Goal: Find specific page/section: Find specific page/section

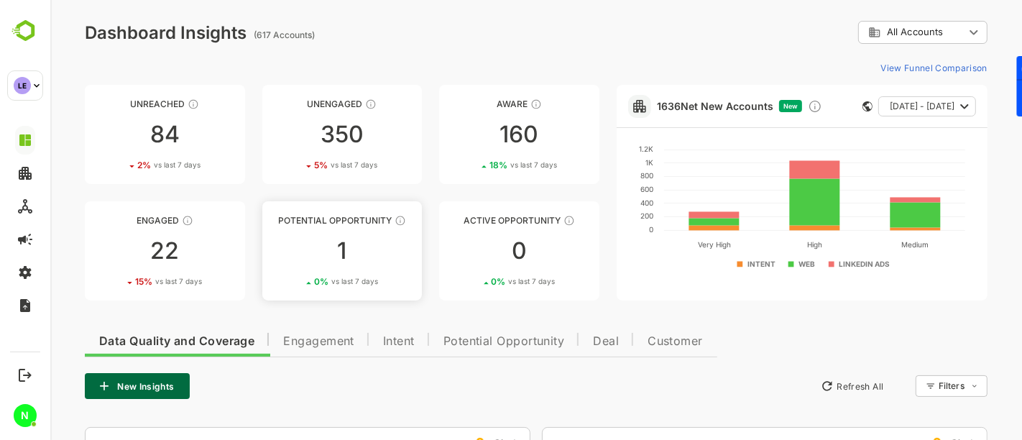
click at [353, 256] on div "1" at bounding box center [342, 250] width 160 height 23
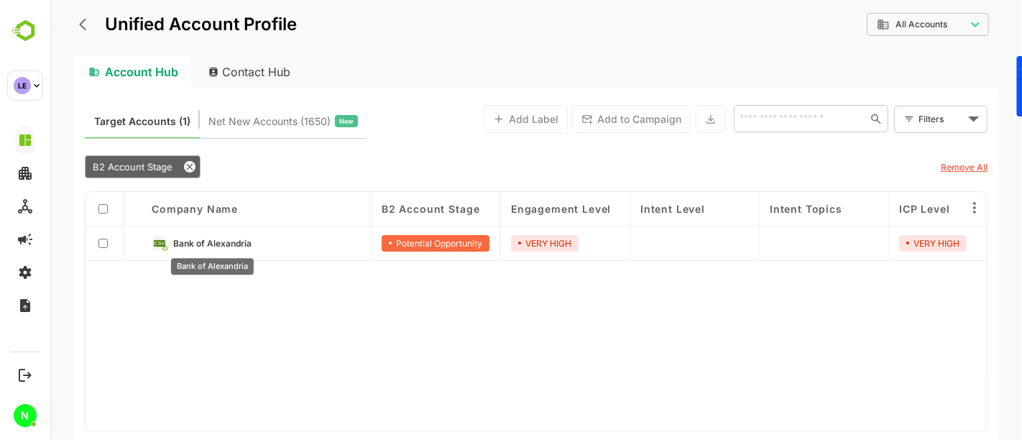
click at [227, 242] on span "Bank of Alexandria" at bounding box center [212, 243] width 78 height 11
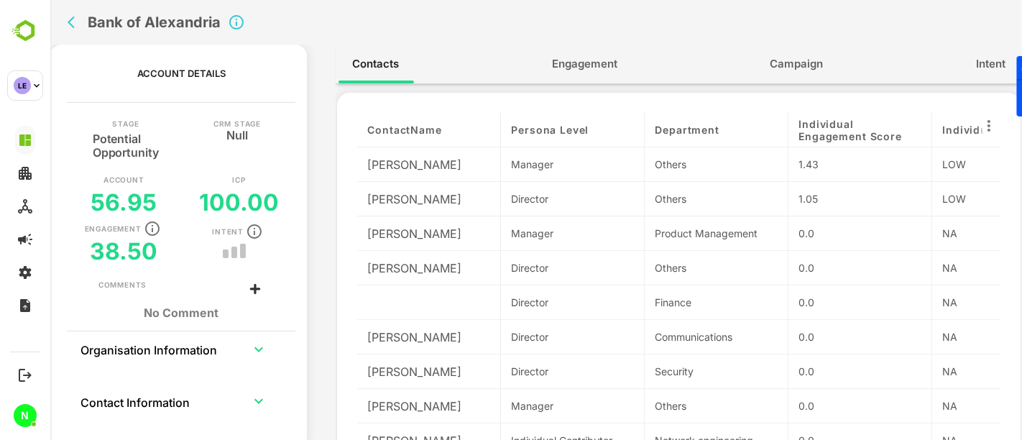
click at [575, 67] on span "Engagement" at bounding box center [583, 64] width 65 height 19
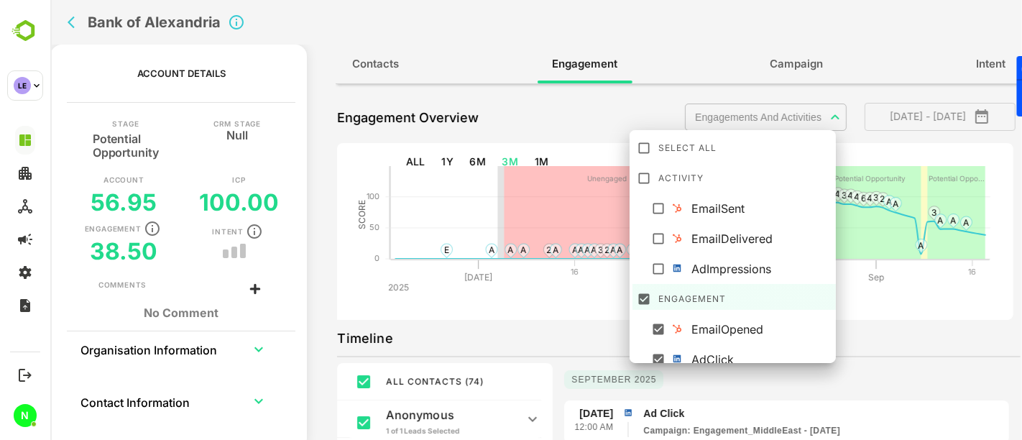
click at [736, 123] on body "**********" at bounding box center [536, 220] width 972 height 440
click at [874, 328] on div at bounding box center [536, 220] width 972 height 440
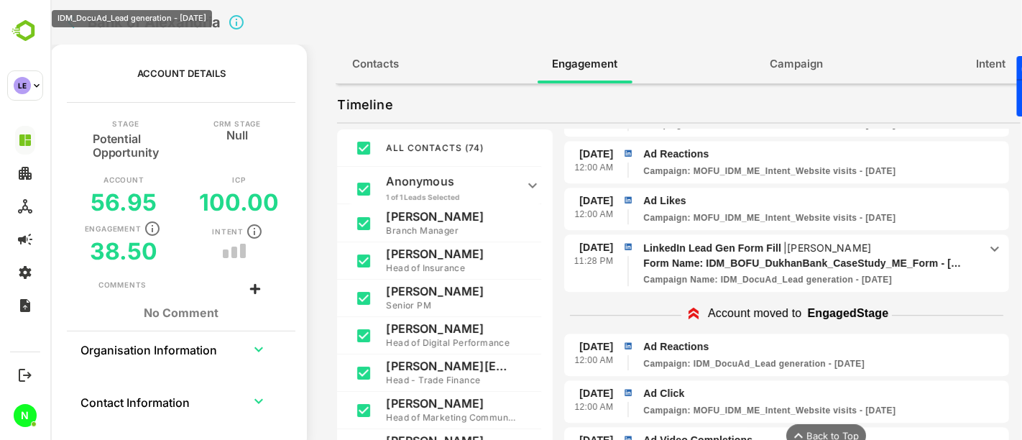
scroll to position [3548, 0]
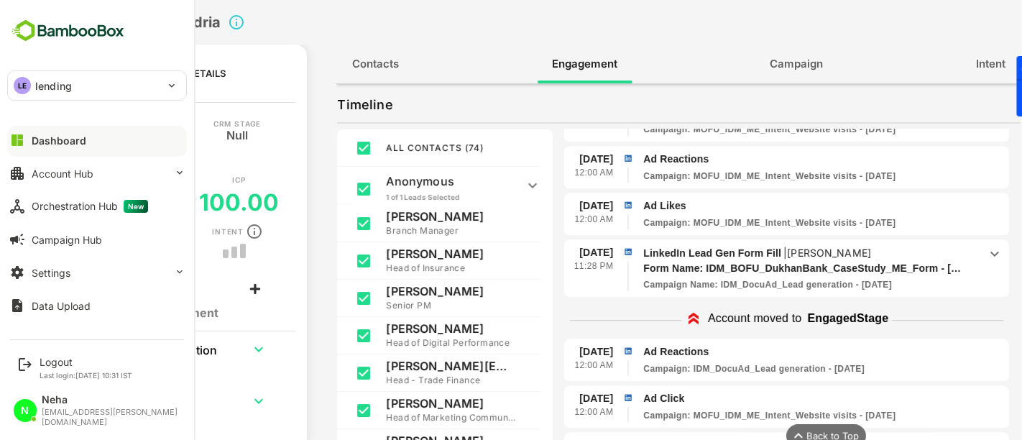
click at [16, 77] on div "LE lending" at bounding box center [88, 85] width 161 height 29
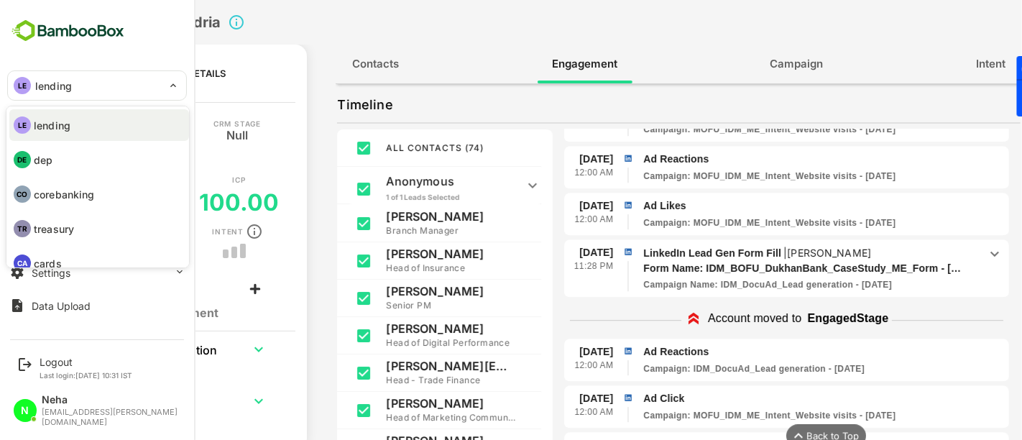
click at [70, 128] on li "LE lending" at bounding box center [99, 125] width 180 height 32
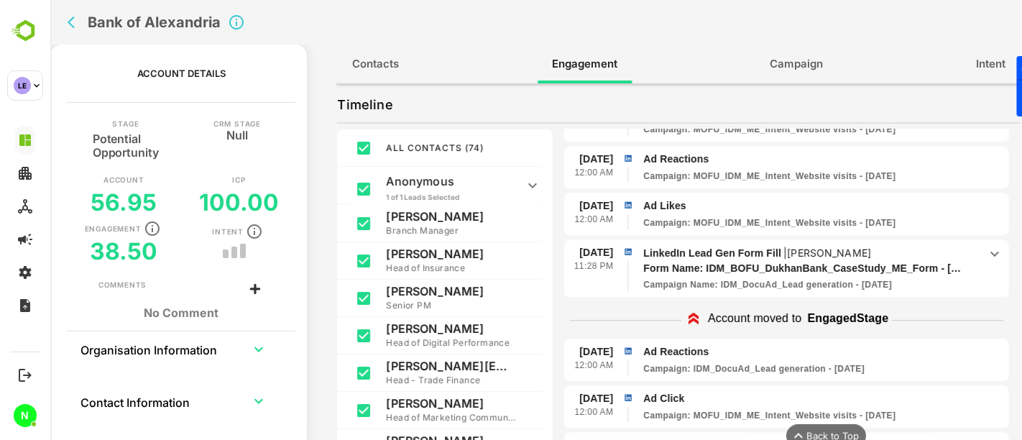
click at [72, 23] on icon "back" at bounding box center [74, 22] width 14 height 14
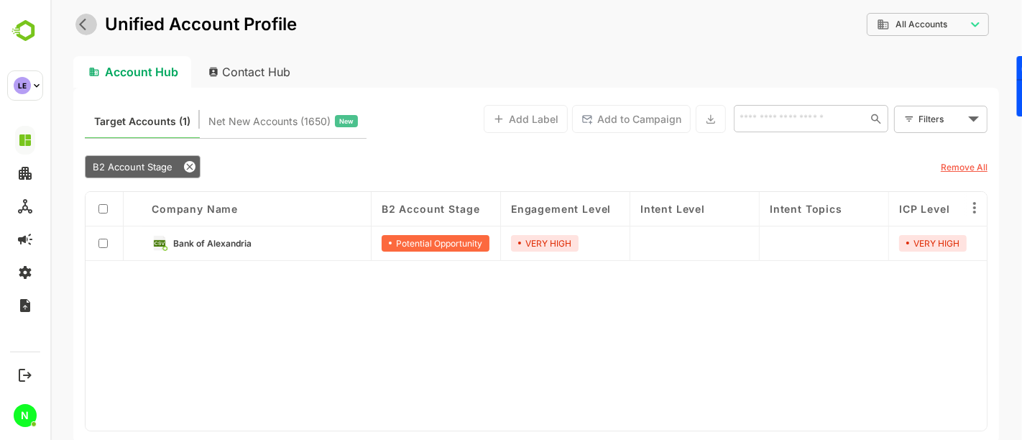
click at [77, 26] on button "back" at bounding box center [86, 25] width 22 height 22
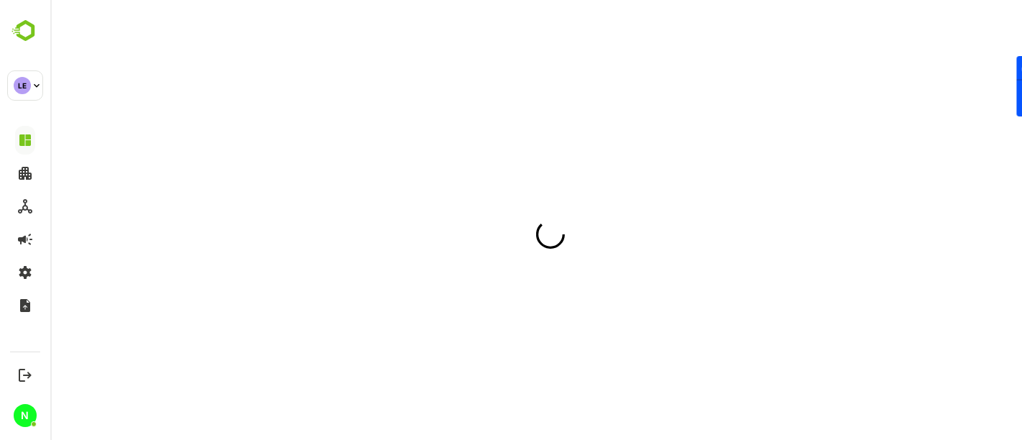
scroll to position [0, 0]
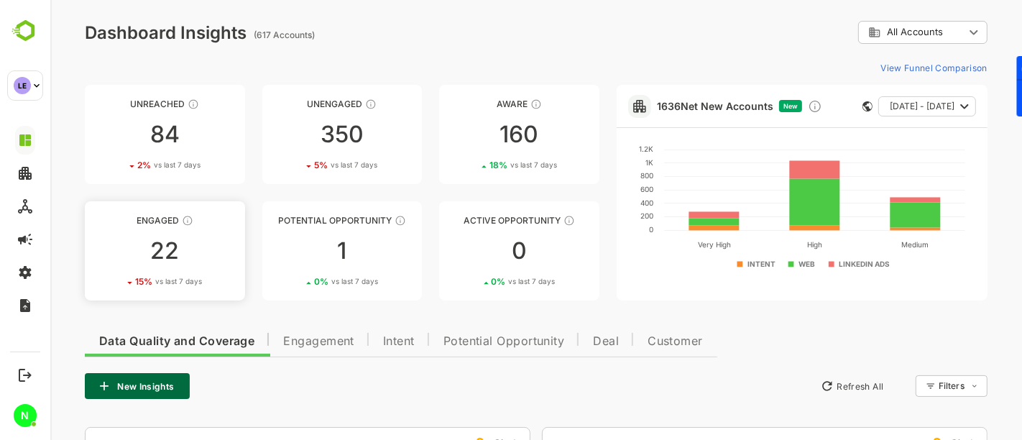
click at [166, 247] on div "22" at bounding box center [164, 250] width 160 height 23
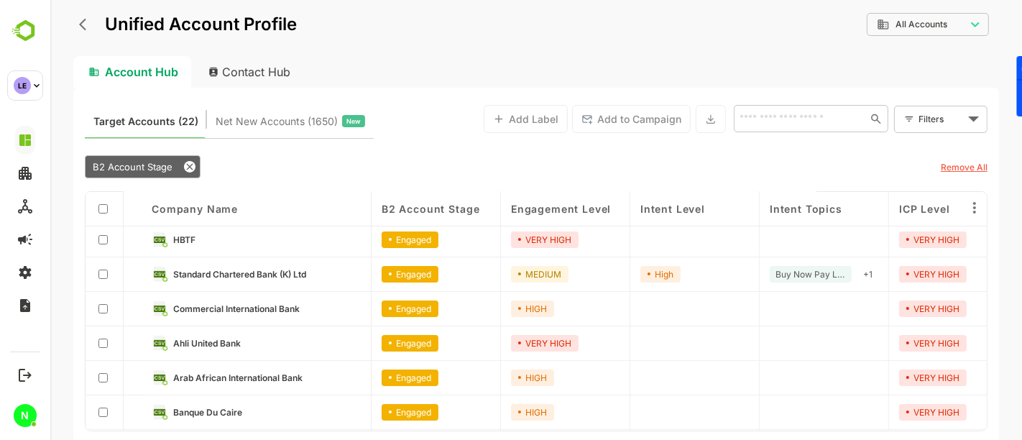
scroll to position [127, 0]
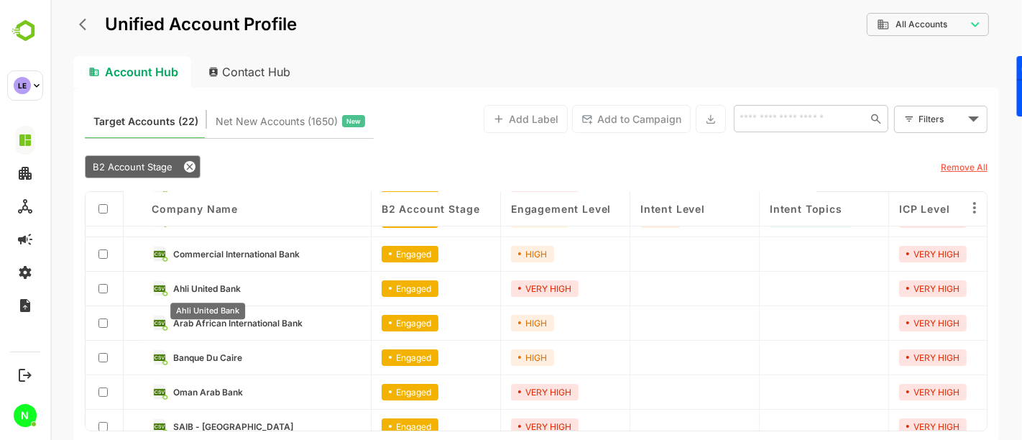
click at [229, 286] on span "Ahli United Bank" at bounding box center [207, 288] width 68 height 11
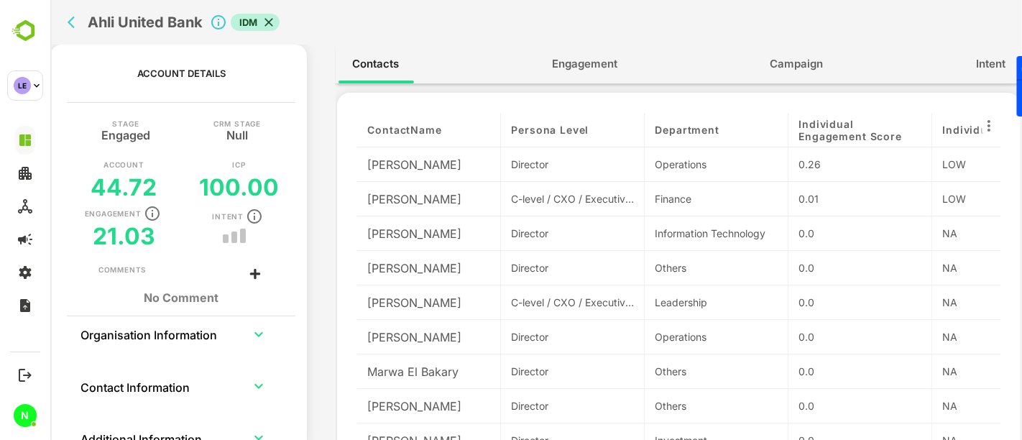
click at [582, 79] on button "Engagement" at bounding box center [584, 64] width 94 height 35
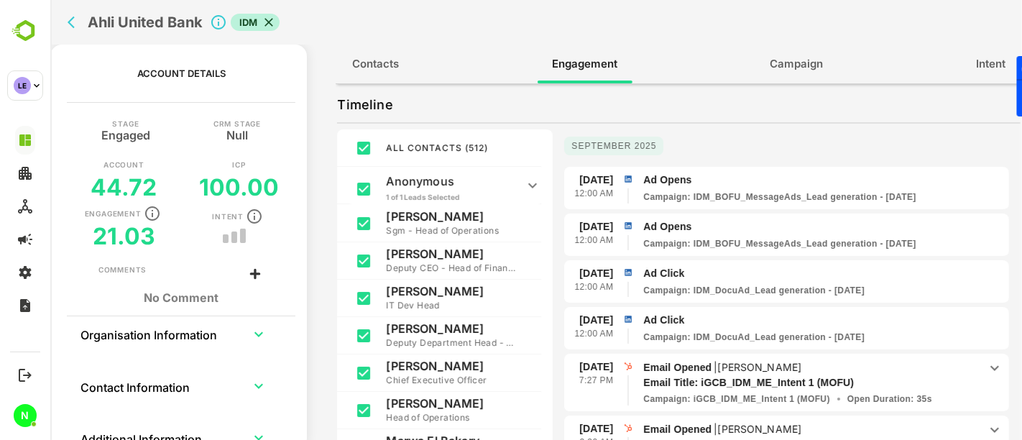
scroll to position [0, 0]
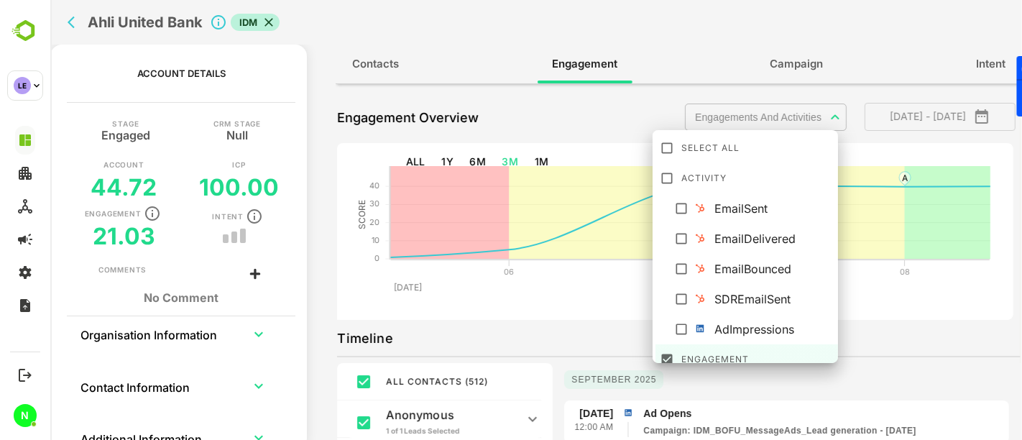
click at [726, 106] on body "**********" at bounding box center [536, 220] width 972 height 440
click at [864, 290] on div at bounding box center [536, 220] width 972 height 440
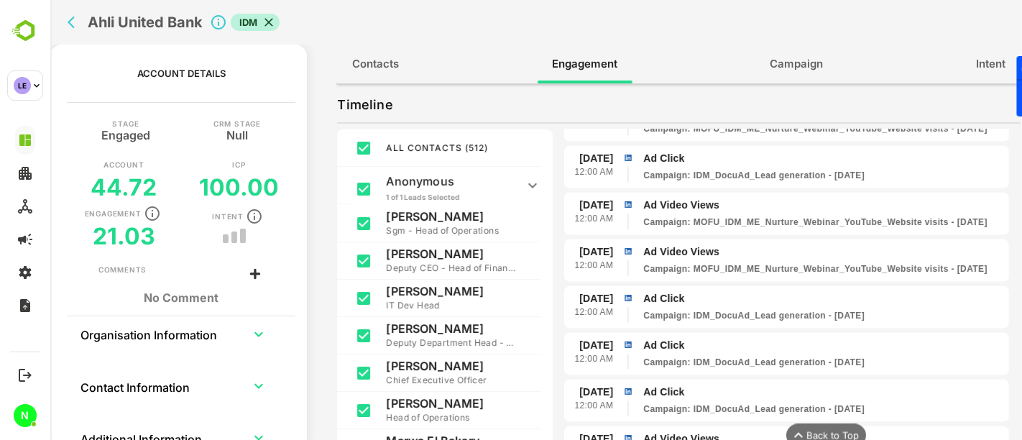
scroll to position [2470, 0]
